Goal: Task Accomplishment & Management: Use online tool/utility

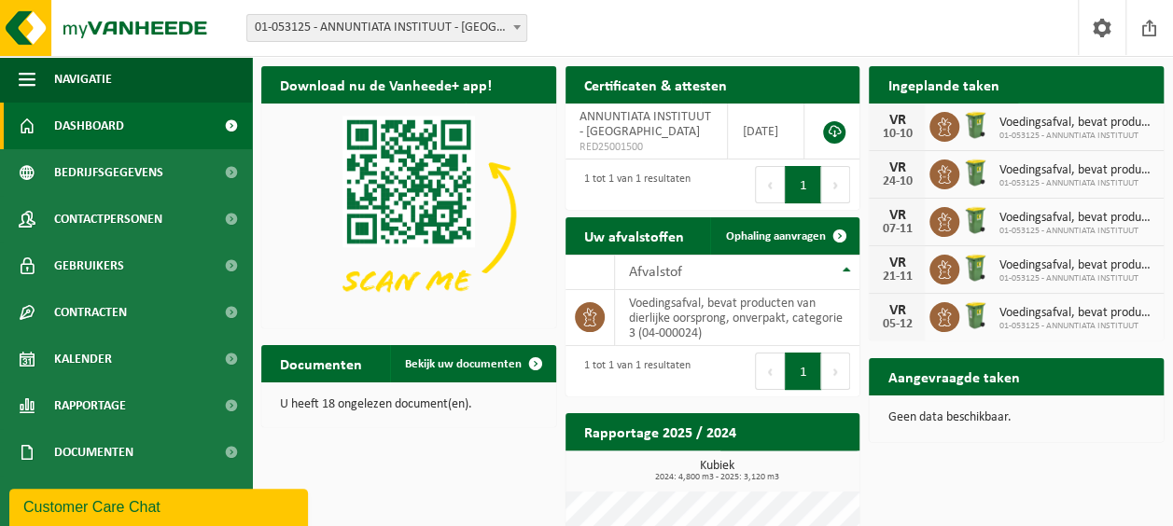
click at [1081, 116] on span "Bekijk uw kalender" at bounding box center [1081, 122] width 96 height 12
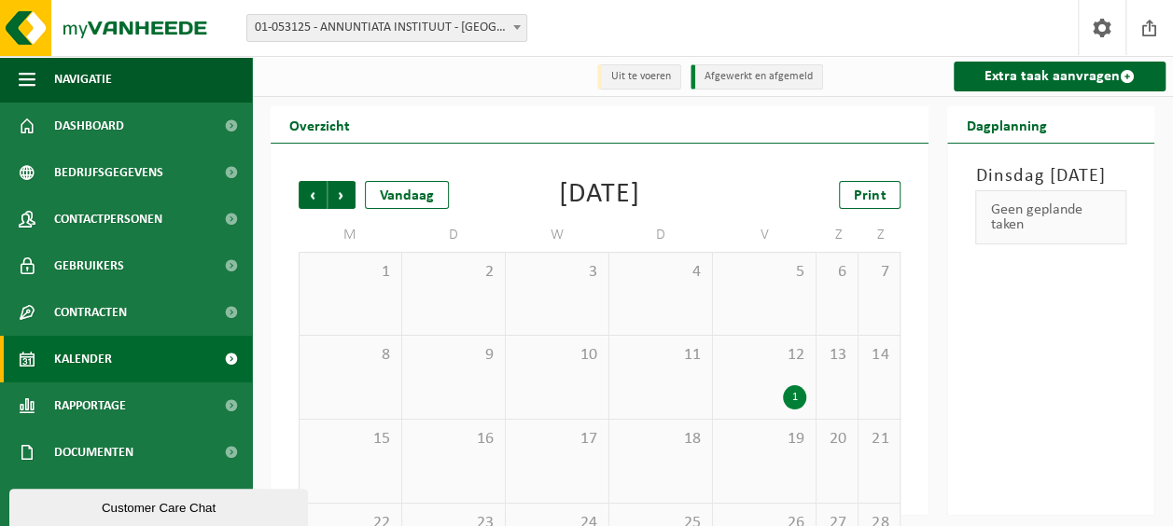
click at [488, 30] on span "01-053125 - ANNUNTIATA INSTITUUT - [GEOGRAPHIC_DATA]" at bounding box center [386, 28] width 279 height 26
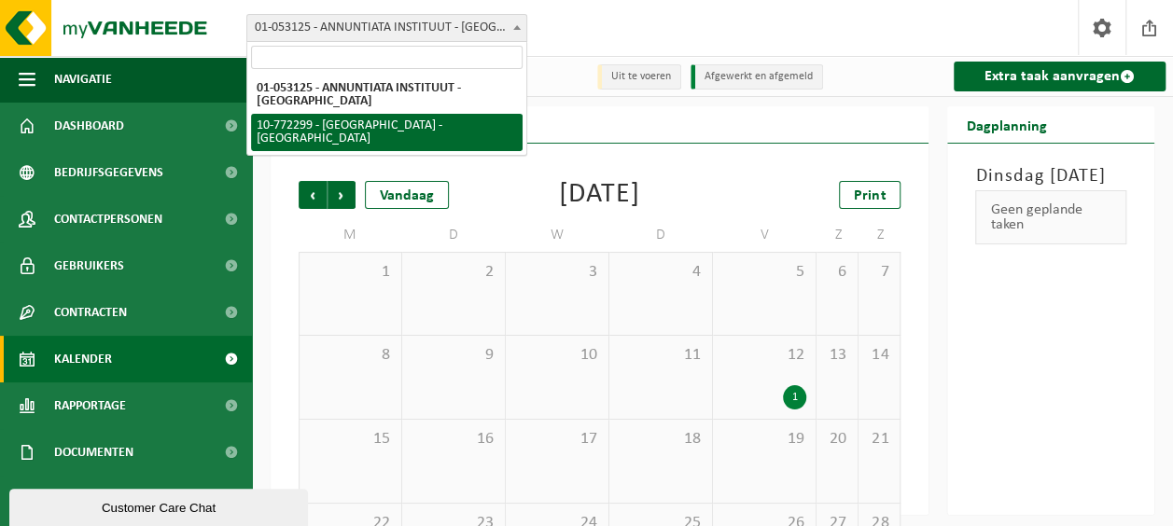
select select "18269"
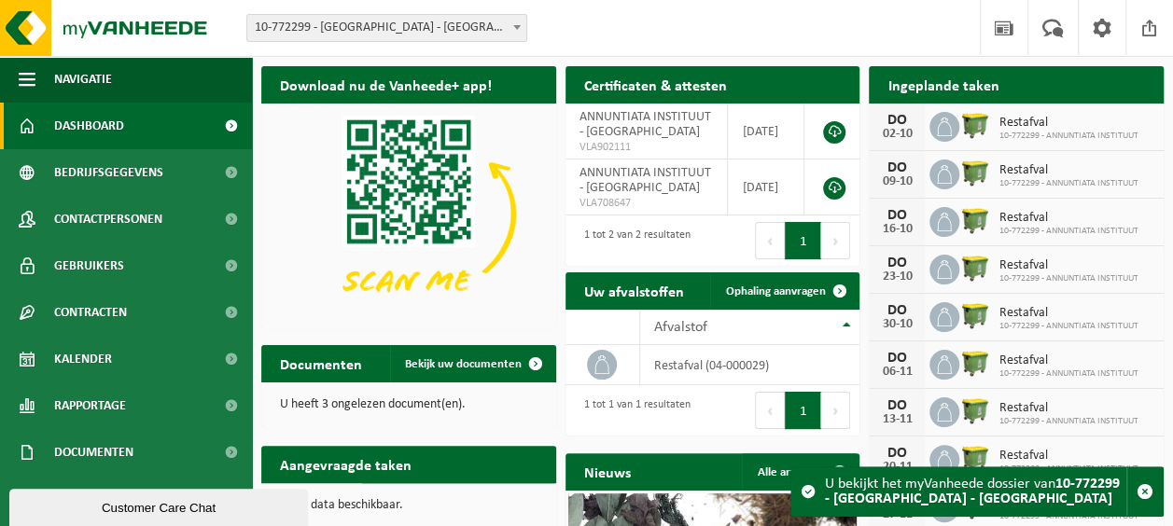
click at [511, 28] on span at bounding box center [517, 27] width 19 height 24
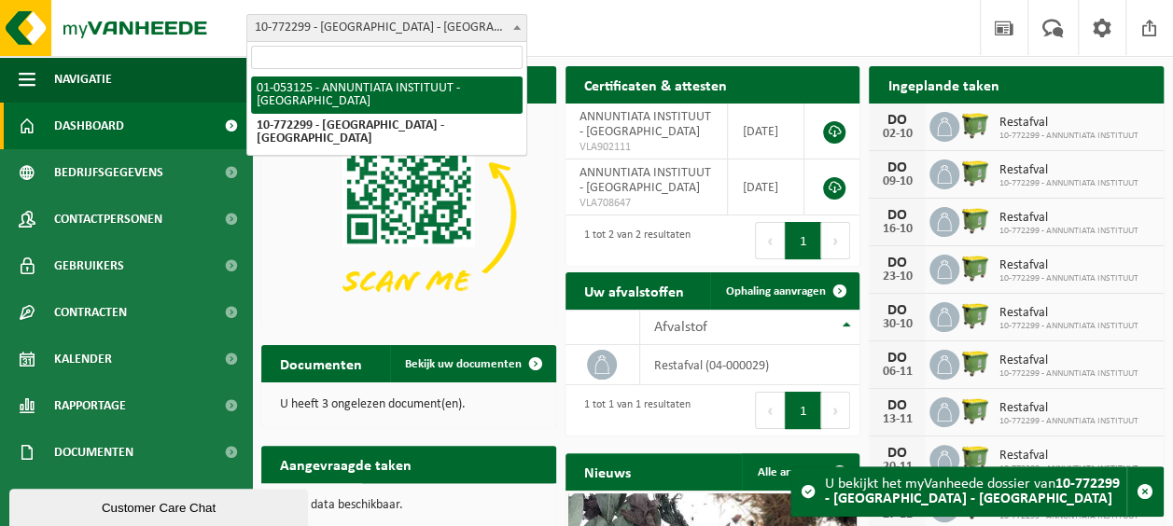
select select "10850"
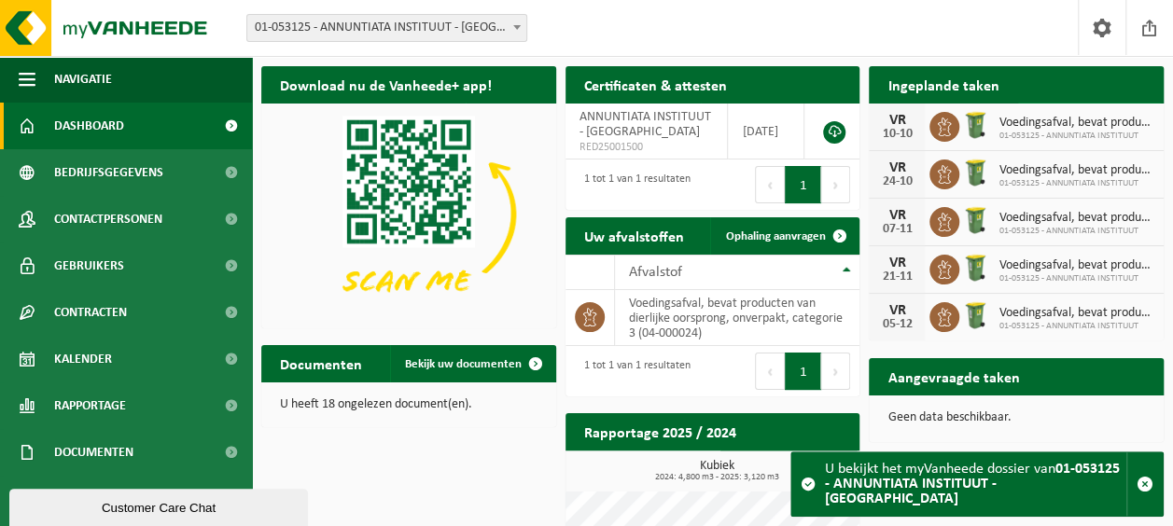
click at [1107, 116] on span "Bekijk uw kalender" at bounding box center [1081, 122] width 96 height 12
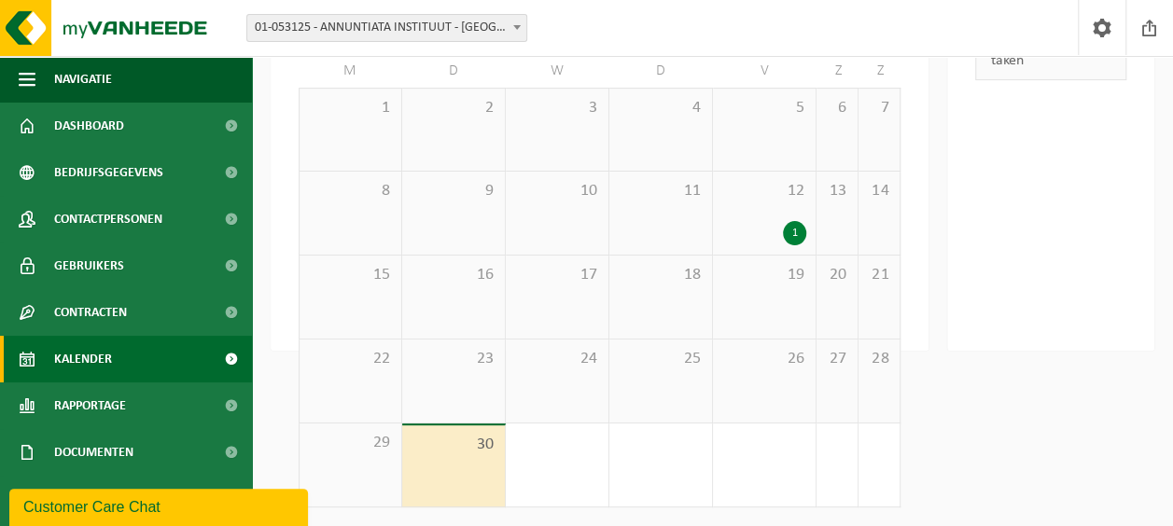
scroll to position [165, 0]
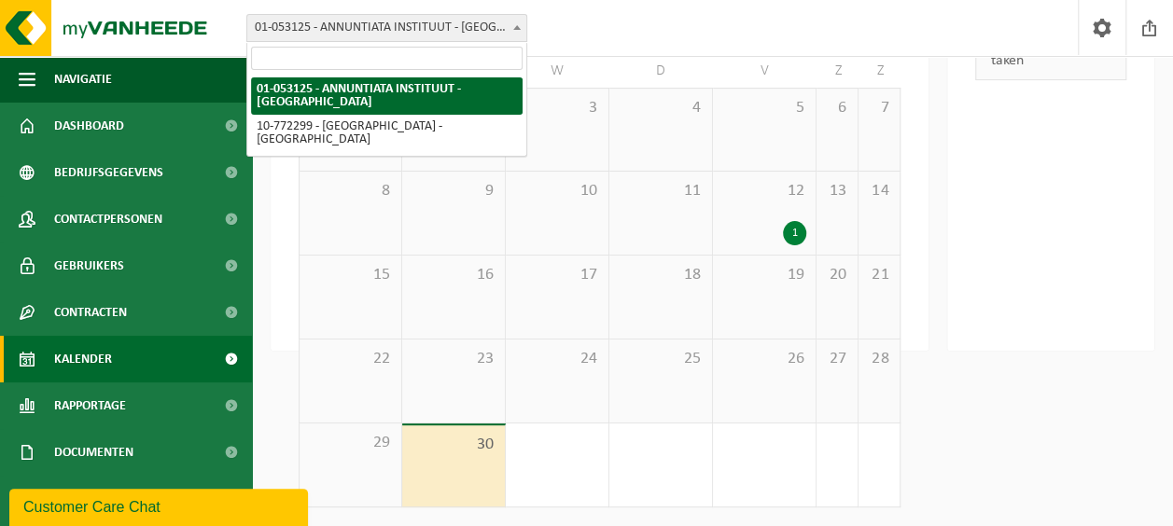
click at [432, 28] on span "01-053125 - ANNUNTIATA INSTITUUT - [GEOGRAPHIC_DATA]" at bounding box center [386, 28] width 279 height 26
click at [384, 38] on span "01-053125 - ANNUNTIATA INSTITUUT - [GEOGRAPHIC_DATA]" at bounding box center [386, 28] width 279 height 26
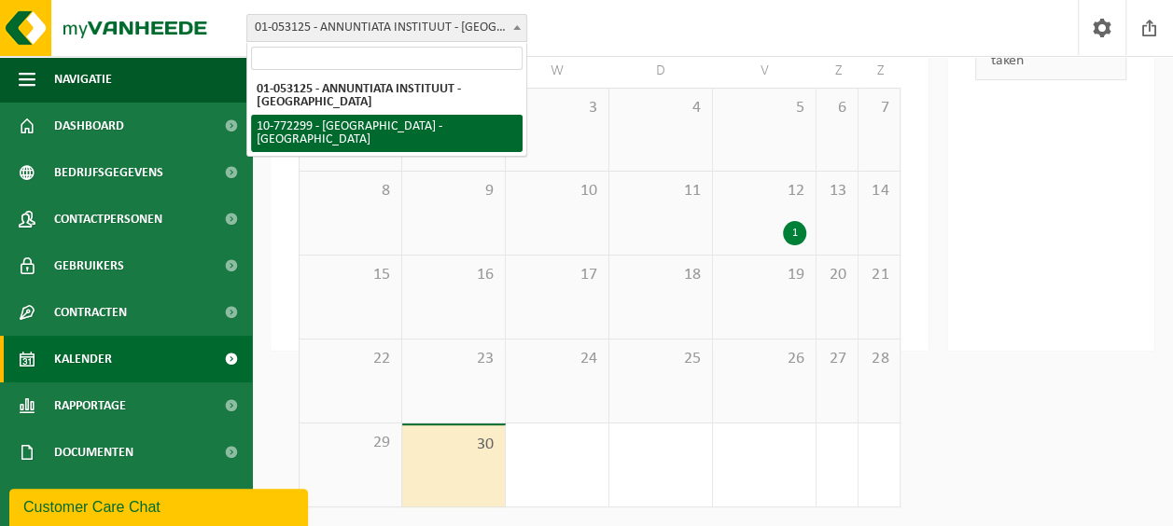
select select "18269"
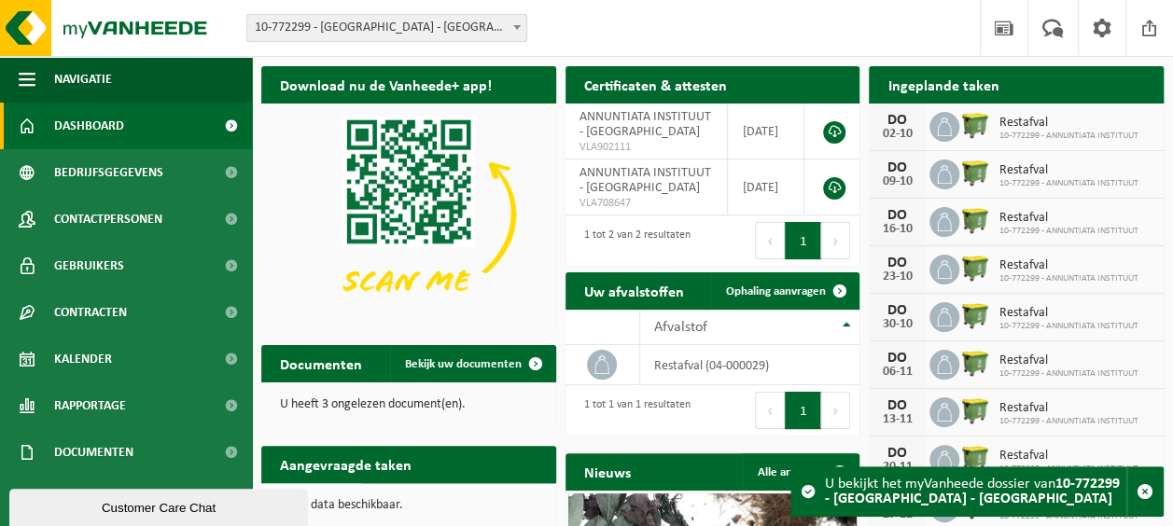
click at [519, 21] on span at bounding box center [517, 27] width 19 height 24
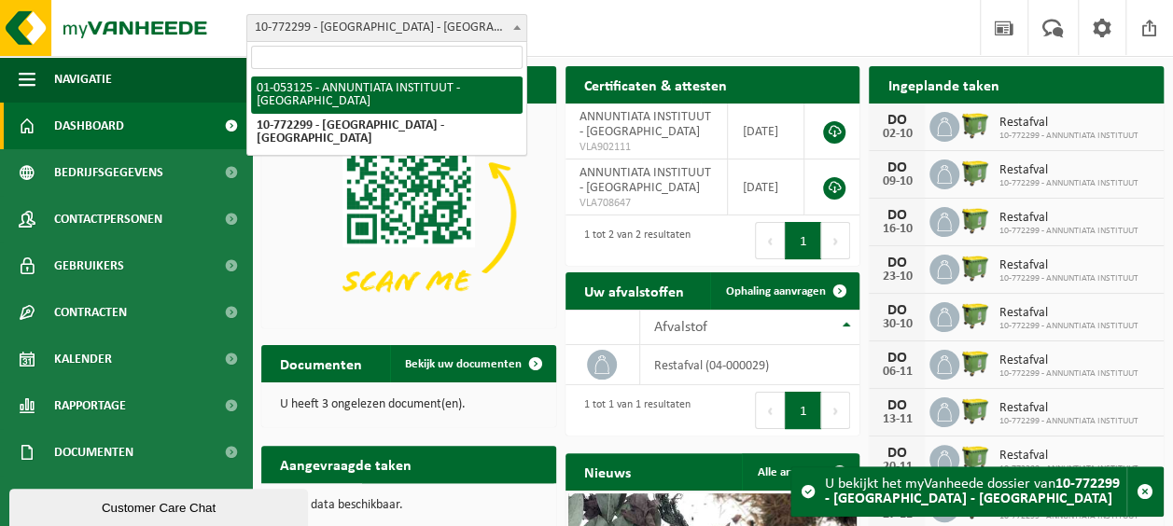
select select "10850"
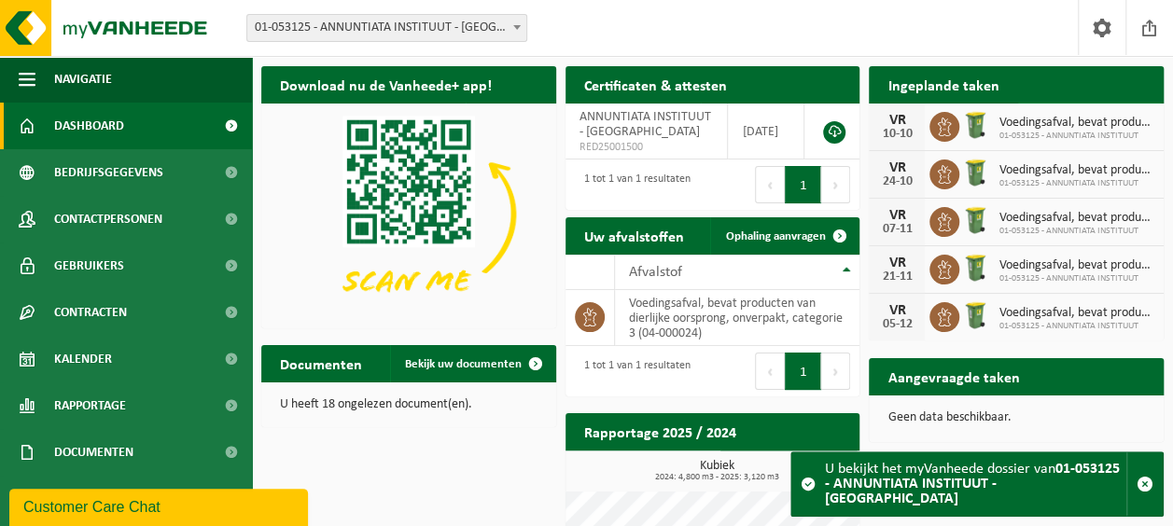
click at [1107, 116] on span "Bekijk uw kalender" at bounding box center [1081, 122] width 96 height 12
